Goal: Information Seeking & Learning: Compare options

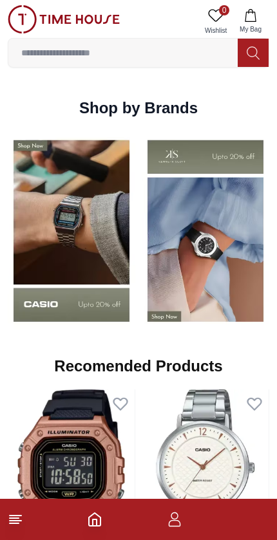
scroll to position [1213, 0]
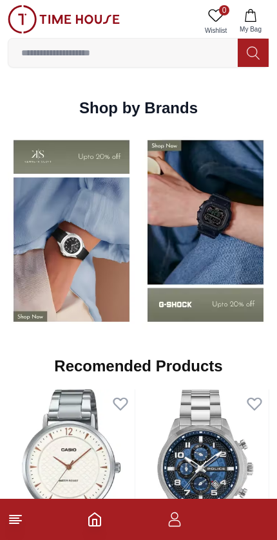
click at [15, 521] on line at bounding box center [16, 521] width 12 height 0
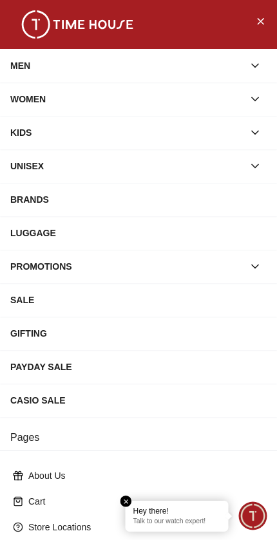
click at [238, 73] on div "MEN" at bounding box center [126, 65] width 233 height 23
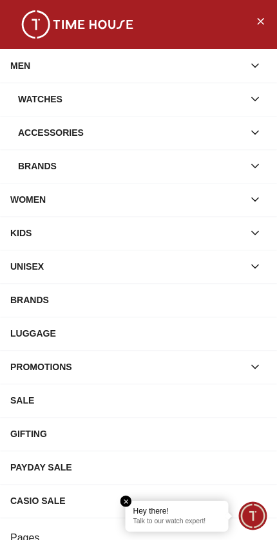
click at [209, 94] on div "Watches" at bounding box center [130, 99] width 225 height 23
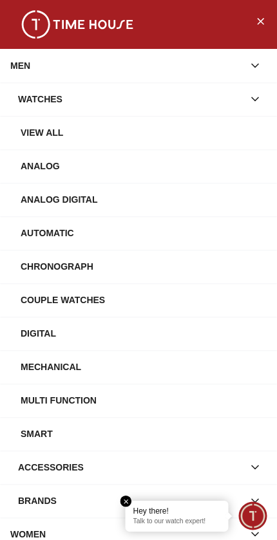
click at [175, 131] on div "View All" at bounding box center [144, 132] width 246 height 23
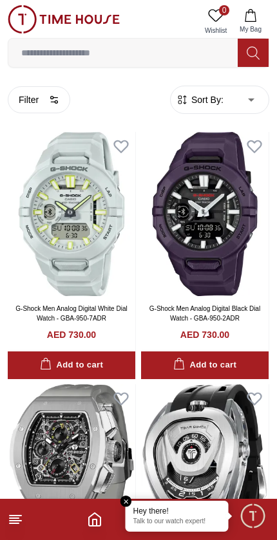
click at [46, 100] on button "Filter" at bounding box center [39, 99] width 62 height 27
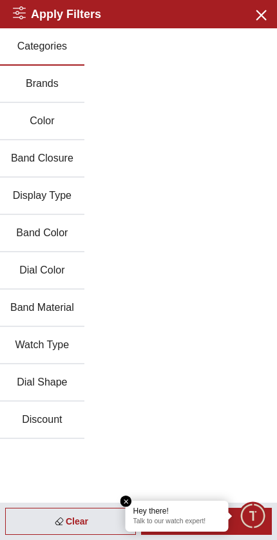
click at [51, 87] on button "Brands" at bounding box center [42, 84] width 84 height 37
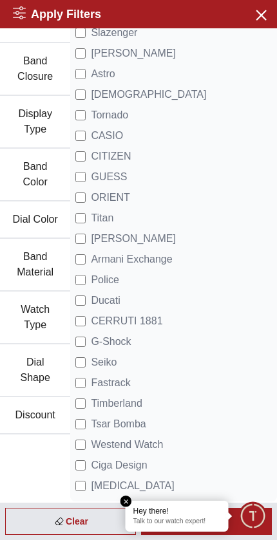
scroll to position [97, 0]
click at [95, 217] on span "Titan" at bounding box center [102, 218] width 23 height 15
click at [151, 256] on span "Armani Exchange" at bounding box center [131, 259] width 81 height 15
click at [115, 274] on span "Police" at bounding box center [105, 279] width 28 height 15
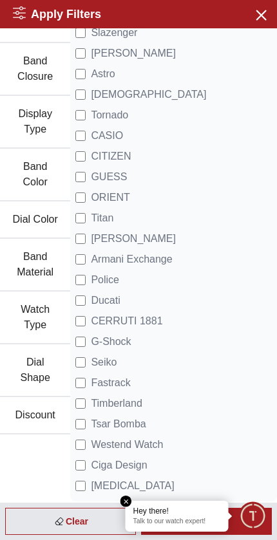
click at [133, 498] on div "Quantum [PERSON_NAME] Slazenger [PERSON_NAME] Ecstacy Tornado CASIO CITIZEN GUE…" at bounding box center [173, 216] width 207 height 571
click at [241, 527] on div "Apply" at bounding box center [206, 521] width 131 height 27
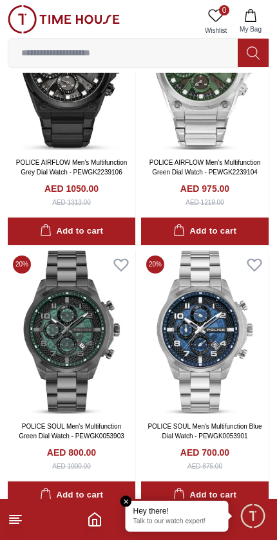
click at [184, 56] on input at bounding box center [122, 53] width 229 height 26
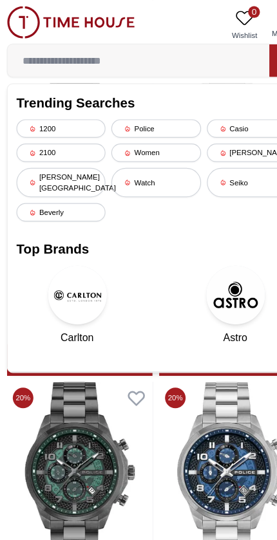
click at [150, 127] on div "Women" at bounding box center [138, 134] width 78 height 16
